Goal: Task Accomplishment & Management: Use online tool/utility

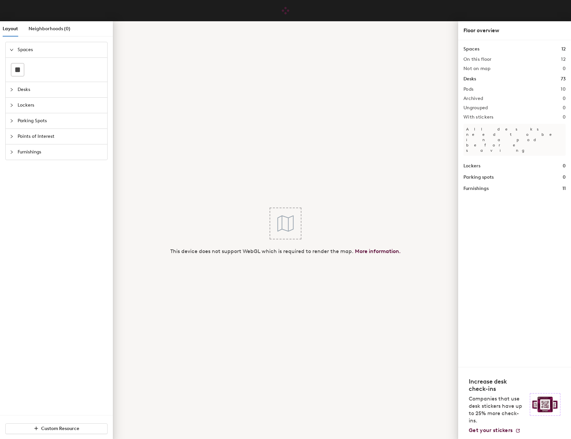
click at [25, 88] on span "Desks" at bounding box center [61, 89] width 86 height 15
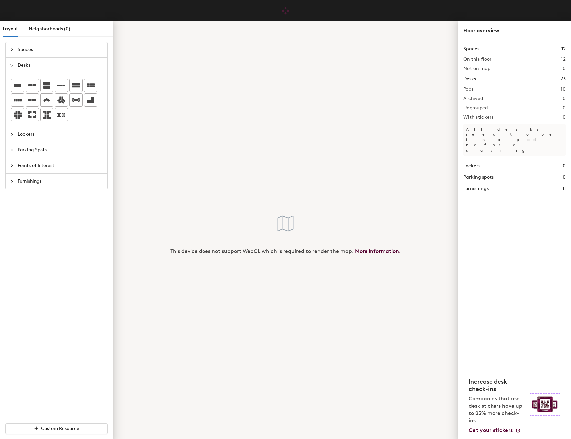
click at [16, 63] on div at bounding box center [14, 65] width 8 height 7
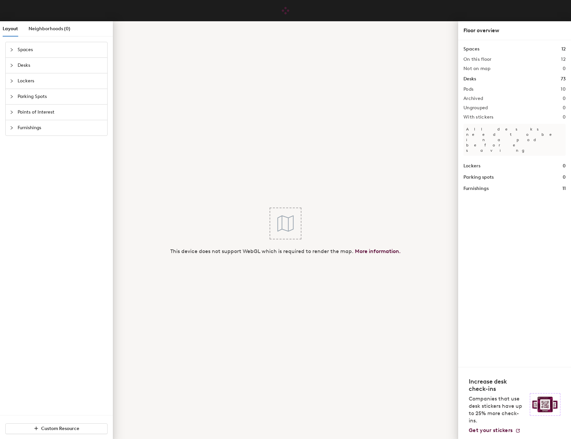
click at [30, 126] on span "Furnishings" at bounding box center [61, 127] width 86 height 15
click at [36, 110] on span "Points of Interest" at bounding box center [61, 112] width 86 height 15
click at [37, 91] on span "Parking Spots" at bounding box center [61, 96] width 86 height 15
click at [34, 78] on span "Lockers" at bounding box center [61, 80] width 86 height 15
click at [31, 57] on span "Spaces" at bounding box center [61, 49] width 86 height 15
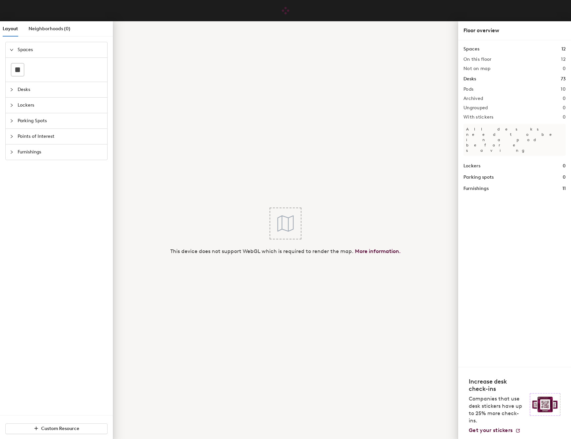
click at [326, 88] on div "This device does not support WebGL which is required to render the map. More in…" at bounding box center [285, 231] width 345 height 421
click at [474, 79] on h1 "Desks" at bounding box center [470, 78] width 13 height 7
click at [473, 79] on h1 "Desks" at bounding box center [470, 78] width 13 height 7
click at [365, 154] on div "This device does not support WebGL which is required to render the map. More in…" at bounding box center [285, 231] width 345 height 421
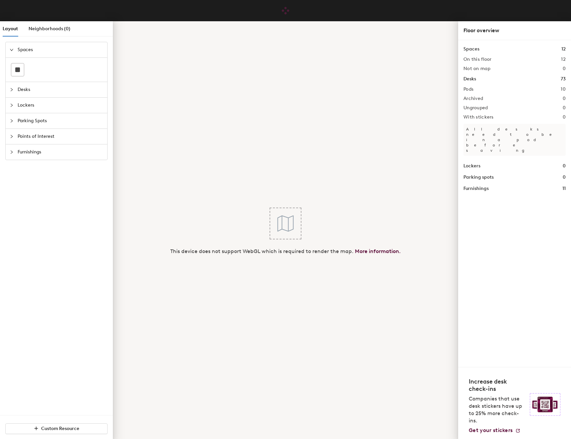
click at [389, 161] on div "This device does not support WebGL which is required to render the map. More in…" at bounding box center [285, 231] width 345 height 421
click at [381, 253] on link "More information." at bounding box center [378, 251] width 46 height 6
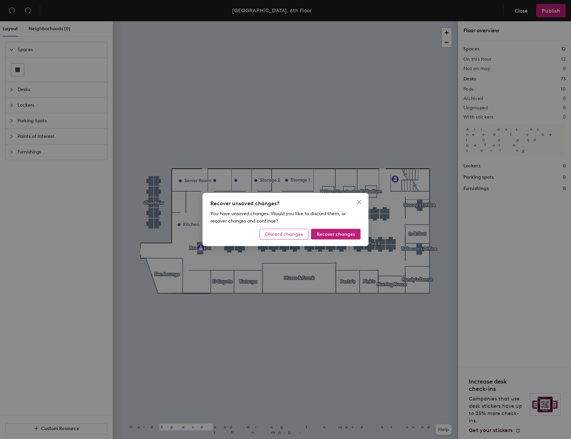
click at [290, 236] on span "Discard changes" at bounding box center [284, 235] width 38 height 6
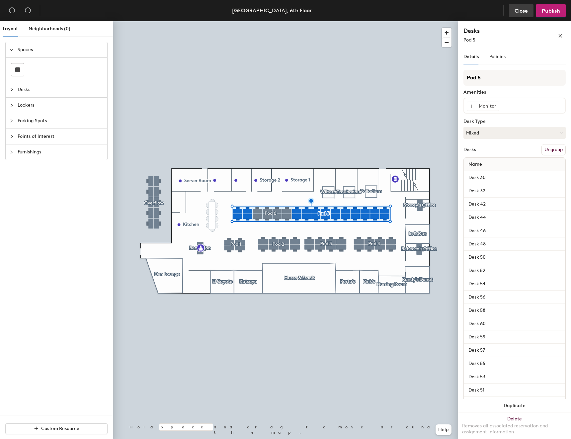
click at [519, 11] on span "Close" at bounding box center [521, 11] width 13 height 6
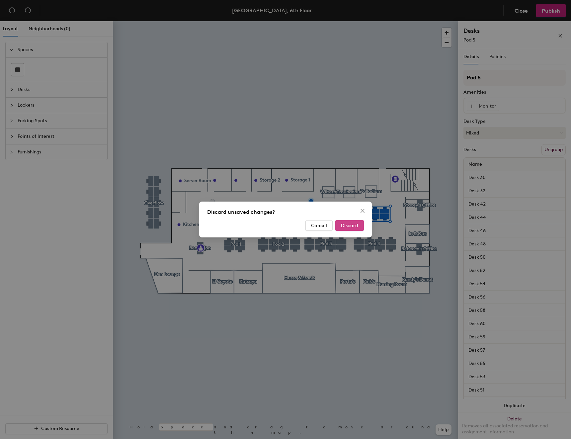
click at [347, 227] on span "Discard" at bounding box center [349, 226] width 17 height 6
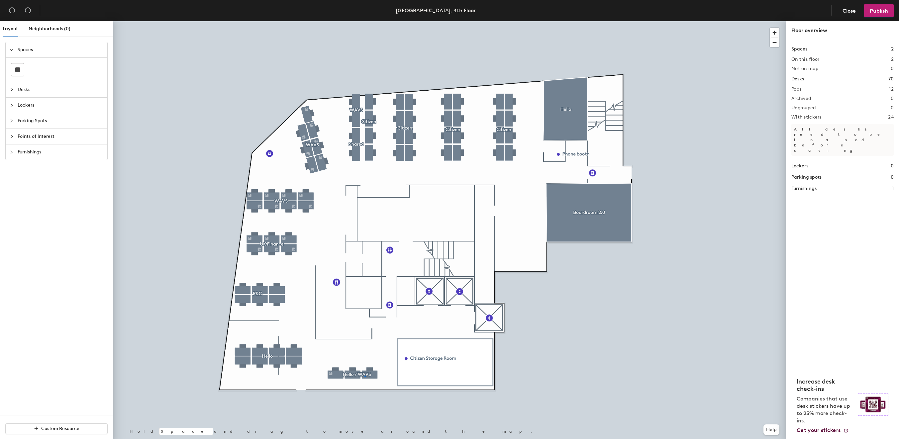
click at [364, 21] on div at bounding box center [449, 21] width 673 height 0
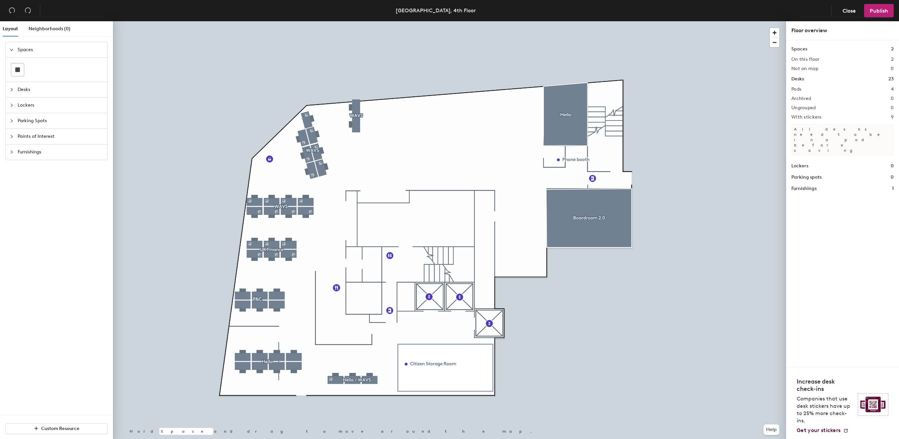
click at [277, 21] on div at bounding box center [449, 21] width 673 height 0
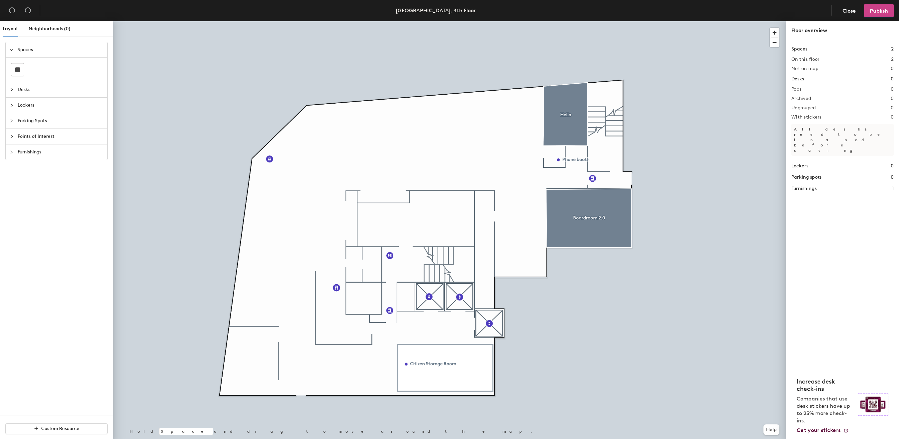
click at [881, 16] on button "Publish" at bounding box center [879, 10] width 30 height 13
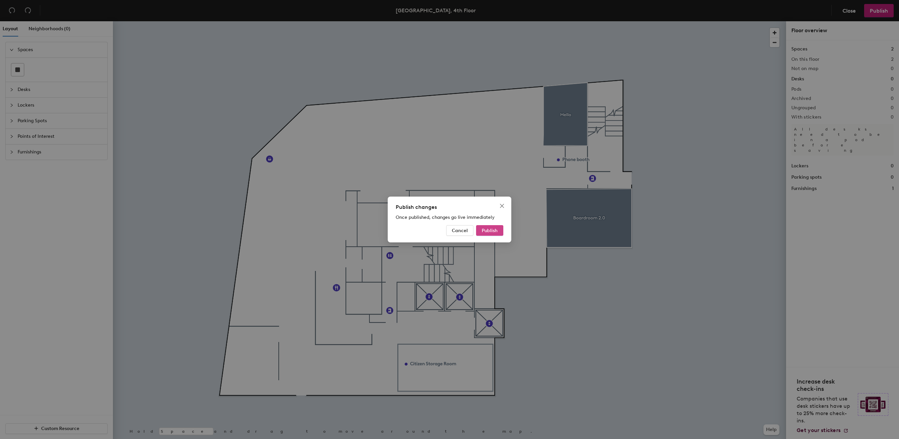
click at [494, 231] on span "Publish" at bounding box center [490, 231] width 16 height 6
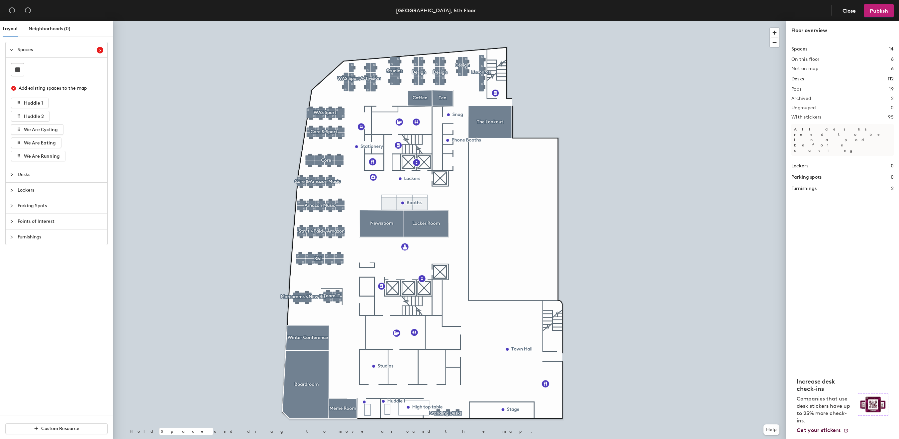
click at [456, 21] on div at bounding box center [449, 21] width 673 height 0
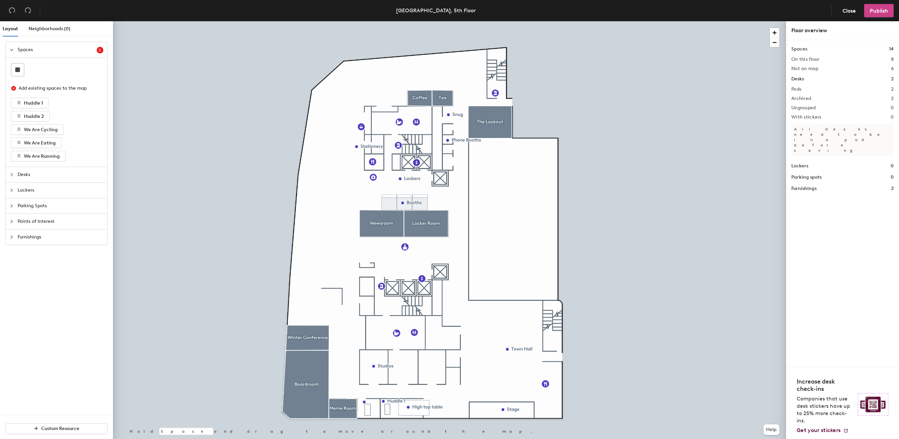
click at [885, 12] on span "Publish" at bounding box center [879, 11] width 18 height 6
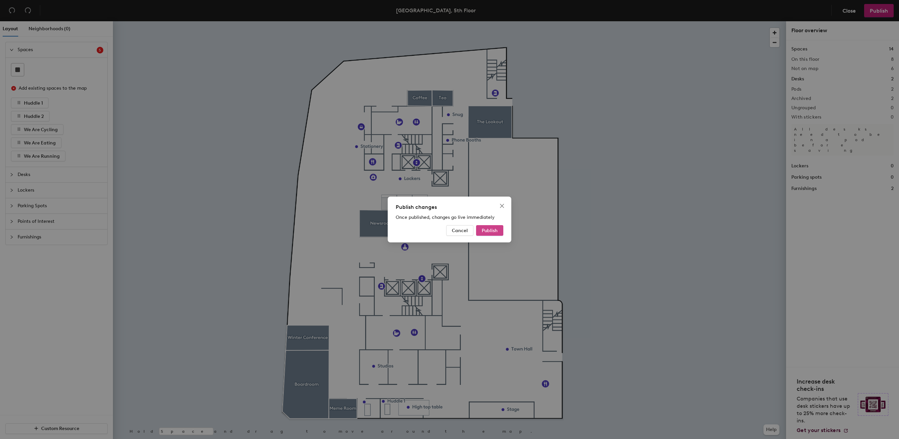
click at [484, 234] on button "Publish" at bounding box center [489, 230] width 27 height 11
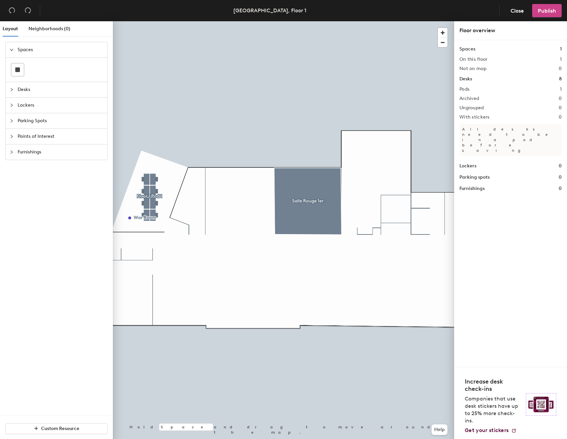
click at [541, 12] on span "Publish" at bounding box center [547, 11] width 18 height 6
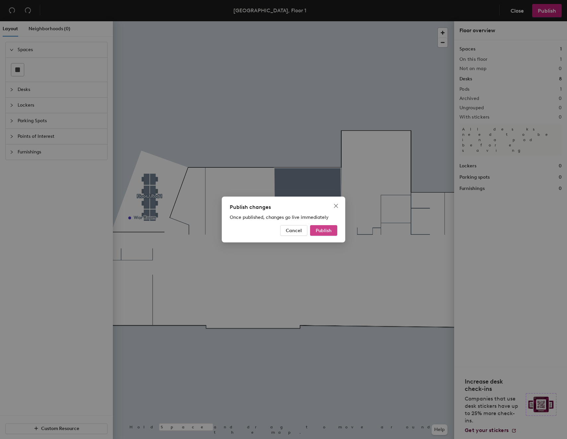
click at [324, 232] on span "Publish" at bounding box center [324, 231] width 16 height 6
